Goal: Task Accomplishment & Management: Manage account settings

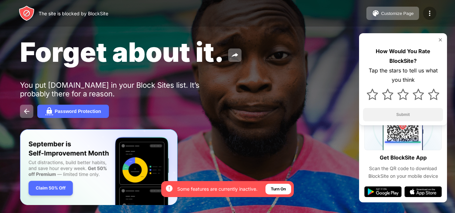
click at [427, 18] on div at bounding box center [429, 13] width 13 height 13
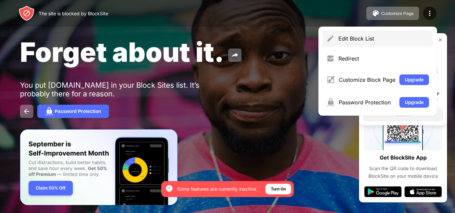
click at [363, 36] on div "Edit Block List" at bounding box center [383, 38] width 91 height 7
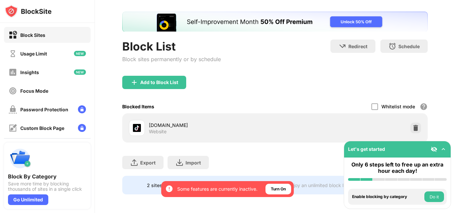
scroll to position [35, 0]
click at [171, 81] on div "Add to Block List" at bounding box center [154, 82] width 64 height 13
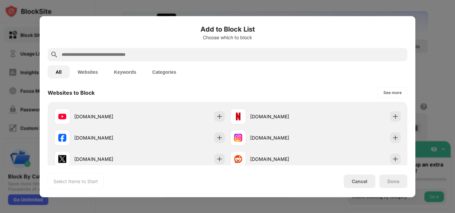
scroll to position [100, 0]
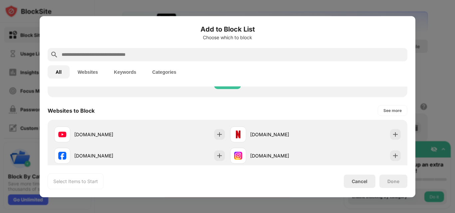
click at [209, 59] on div at bounding box center [228, 54] width 360 height 13
click at [209, 55] on input "text" at bounding box center [233, 55] width 344 height 8
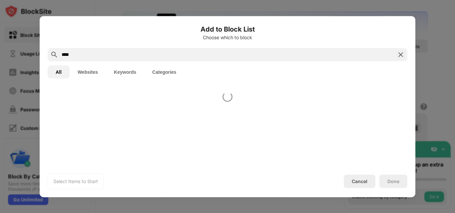
scroll to position [0, 0]
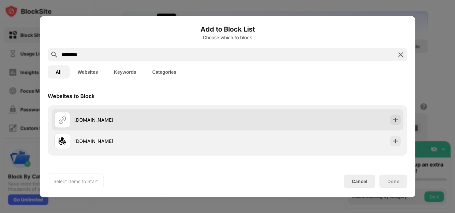
type input "*********"
click at [348, 113] on div "likey.com" at bounding box center [228, 119] width 352 height 21
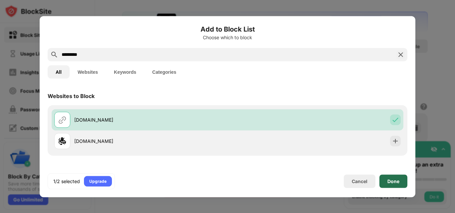
click at [395, 179] on div "Done" at bounding box center [393, 181] width 12 height 5
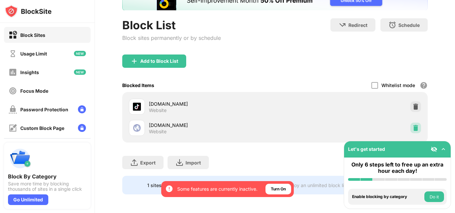
click at [412, 125] on img at bounding box center [415, 128] width 7 height 7
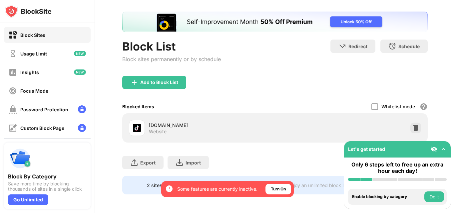
click at [165, 81] on div "Add to Block List" at bounding box center [154, 82] width 64 height 13
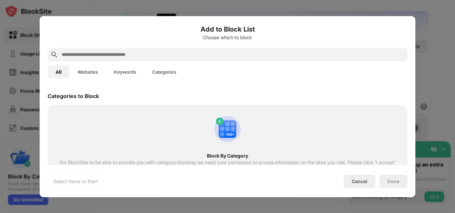
click at [178, 58] on input "text" at bounding box center [233, 55] width 344 height 8
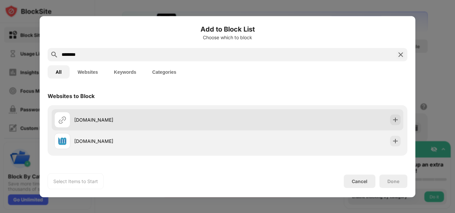
type input "********"
click at [365, 122] on div "likey.me" at bounding box center [228, 119] width 352 height 21
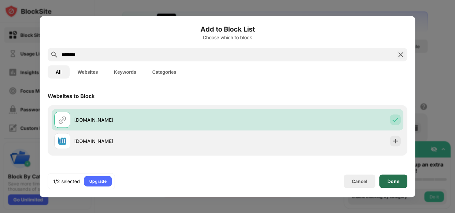
click at [393, 178] on div "Done" at bounding box center [393, 181] width 28 height 13
